Goal: Find specific page/section: Find specific page/section

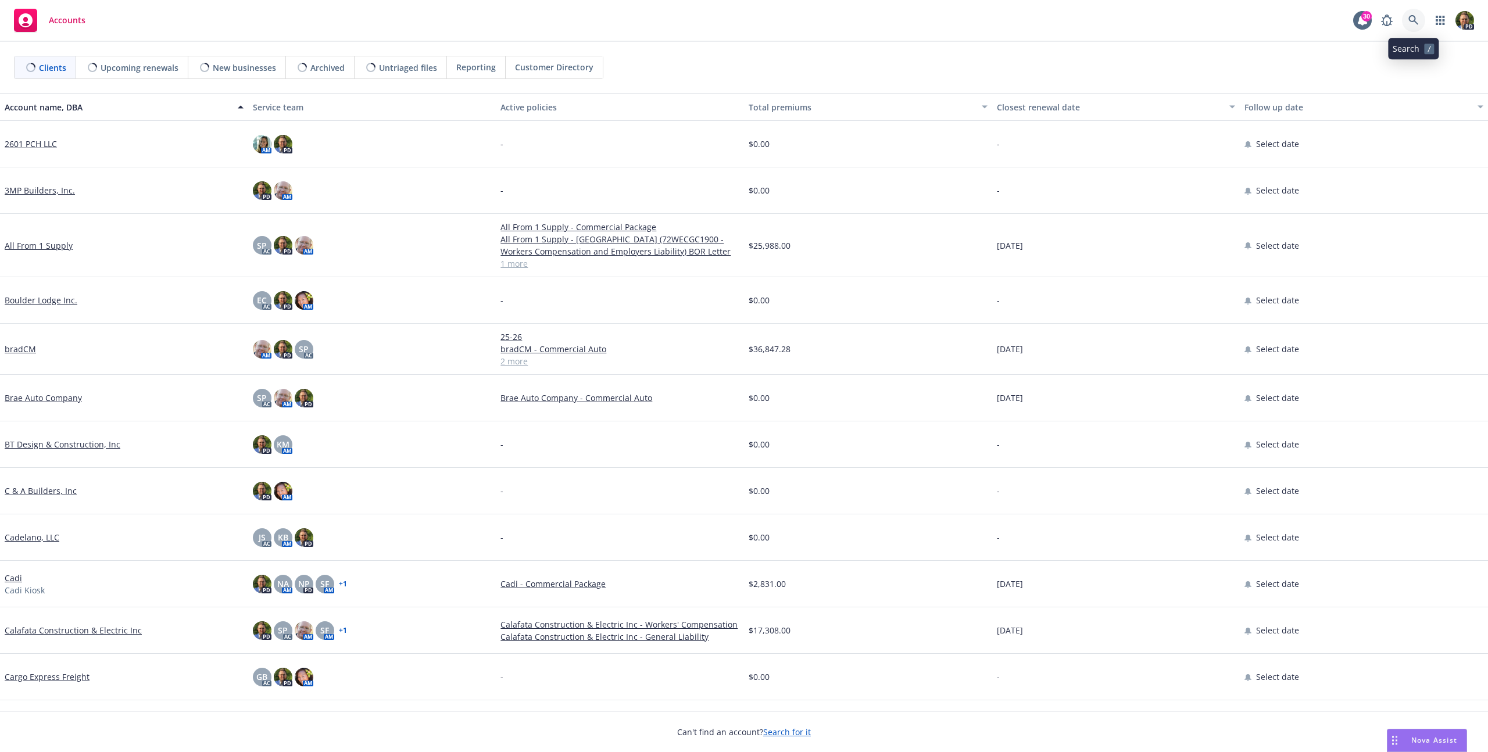
click at [1417, 21] on icon at bounding box center [1414, 20] width 10 height 10
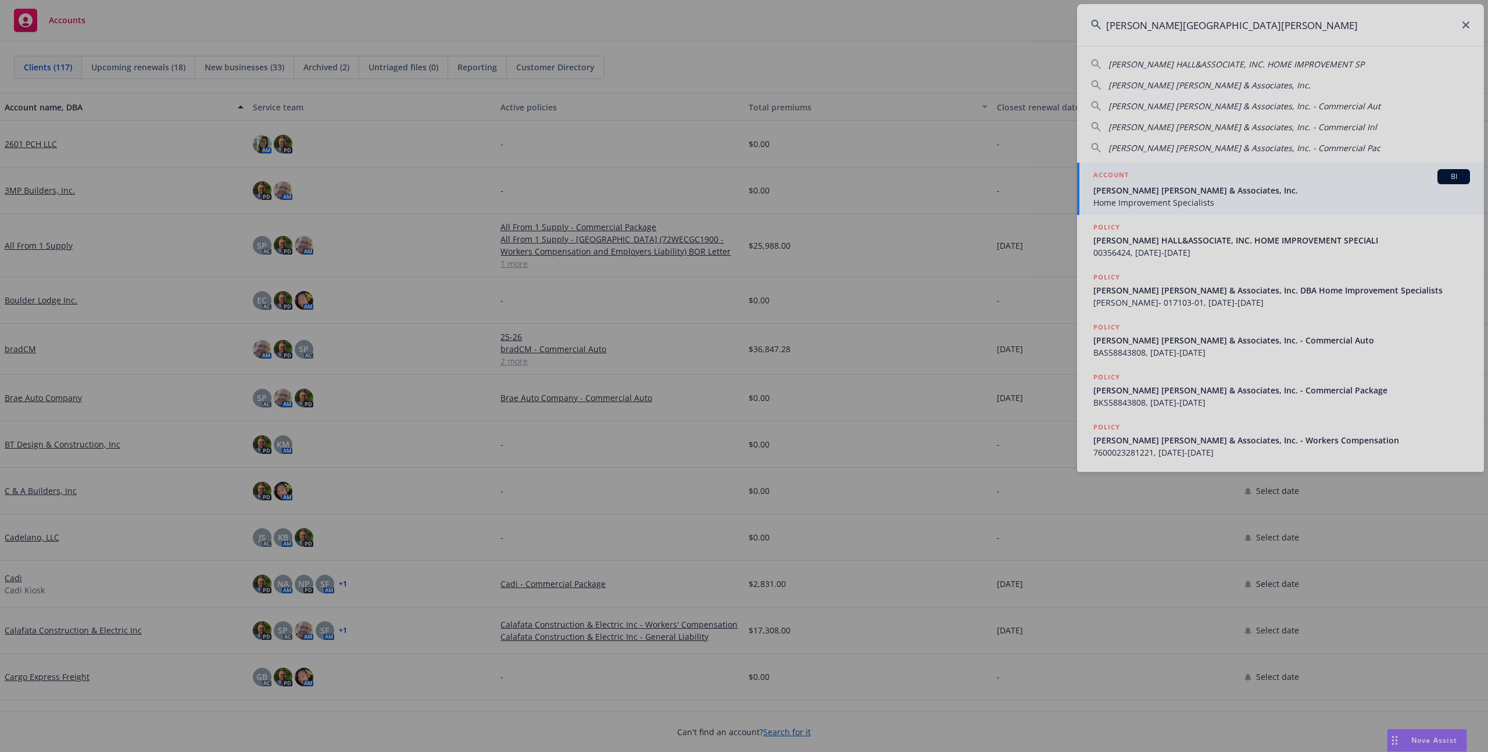
type input "[PERSON_NAME][GEOGRAPHIC_DATA][PERSON_NAME]"
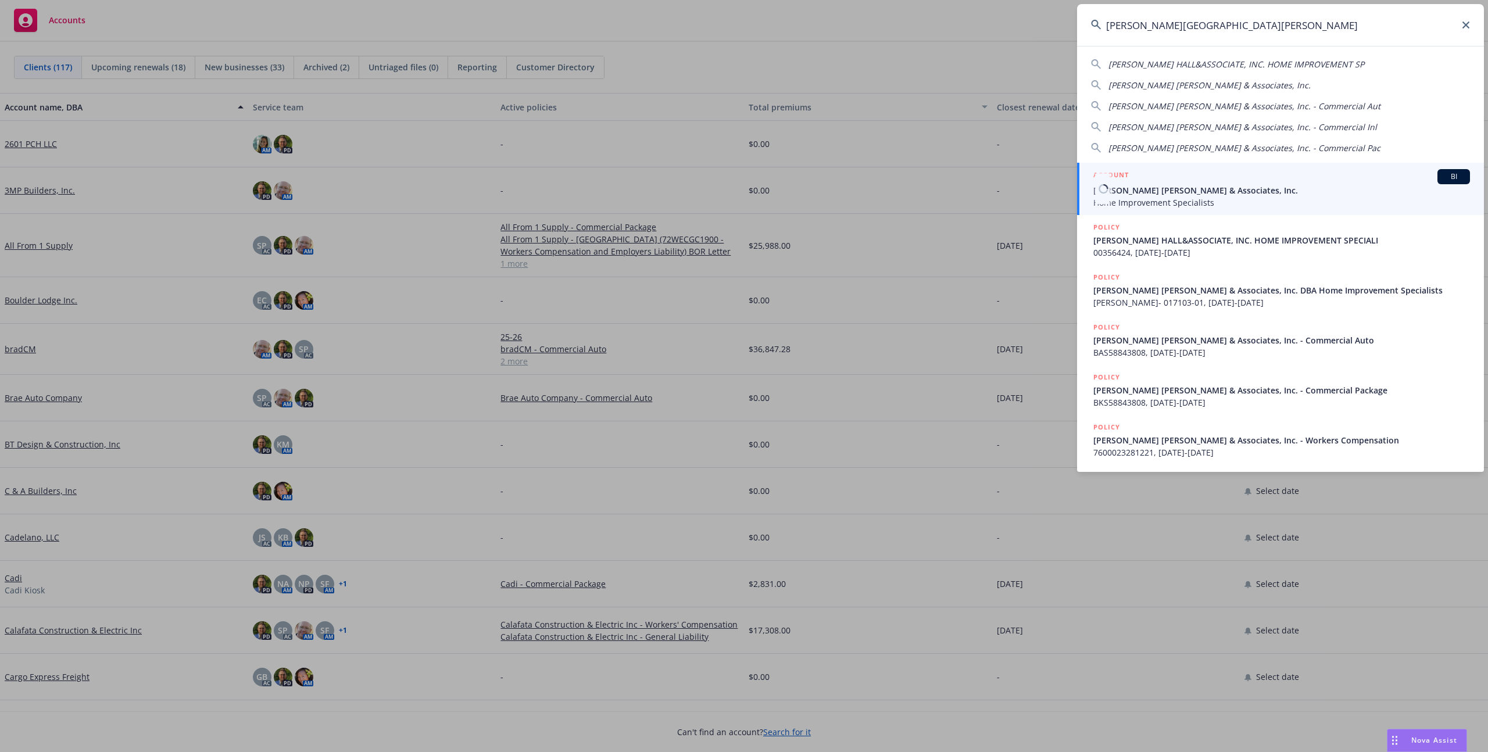
click at [1150, 192] on span "[PERSON_NAME] [PERSON_NAME] & Associates, Inc." at bounding box center [1282, 190] width 377 height 12
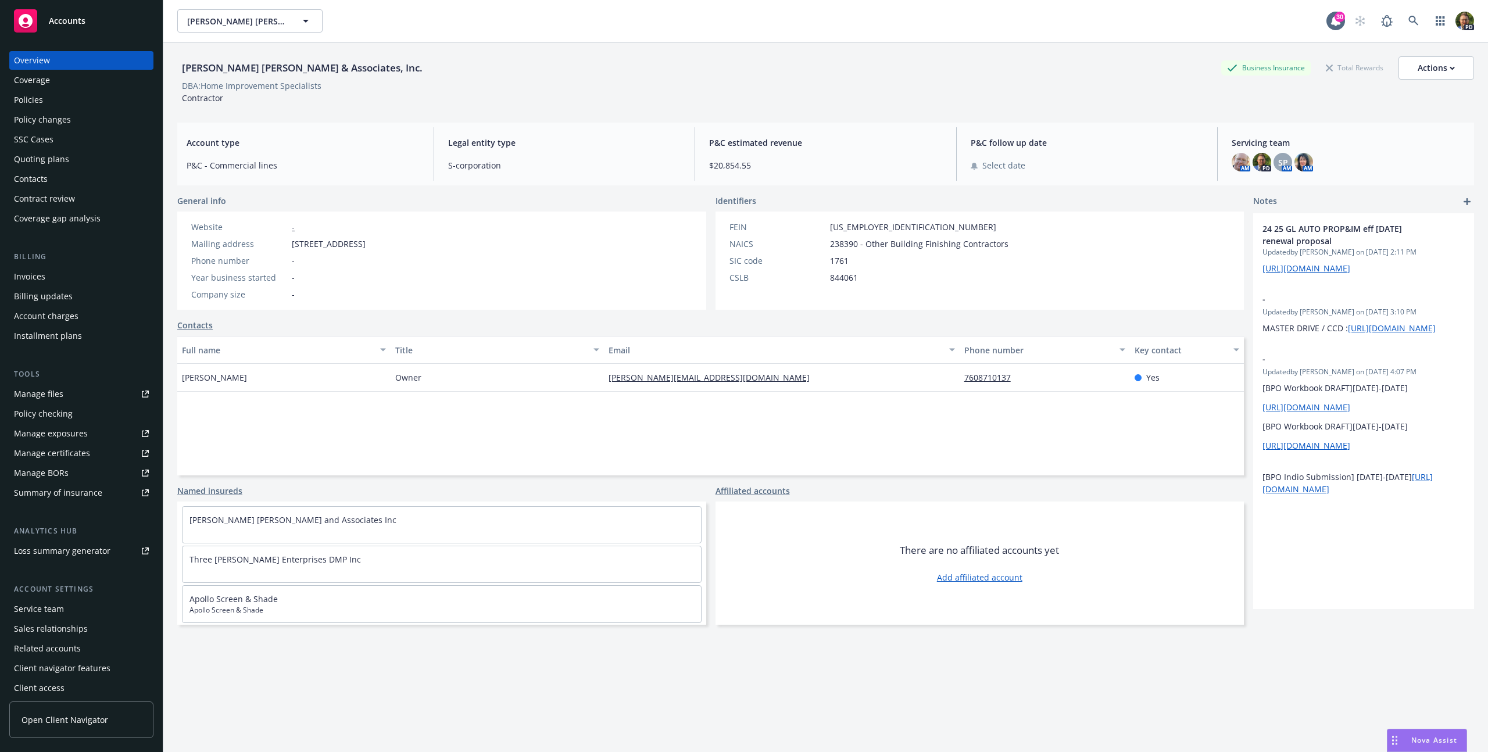
click at [28, 98] on div "Policies" at bounding box center [28, 100] width 29 height 19
